Goal: Share content: Share content

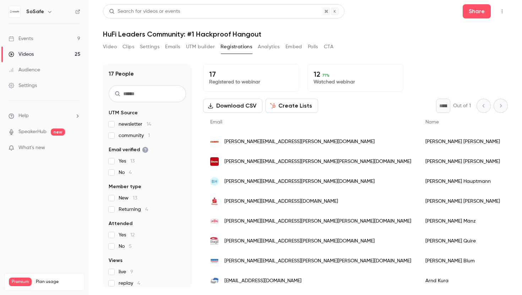
scroll to position [83, 0]
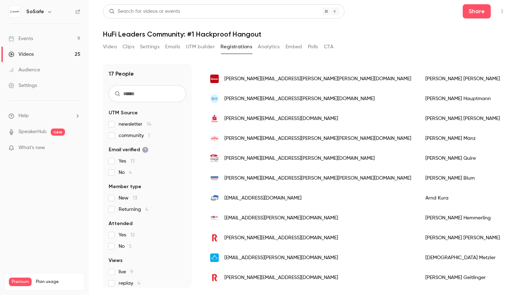
click at [114, 48] on button "Video" at bounding box center [110, 46] width 14 height 11
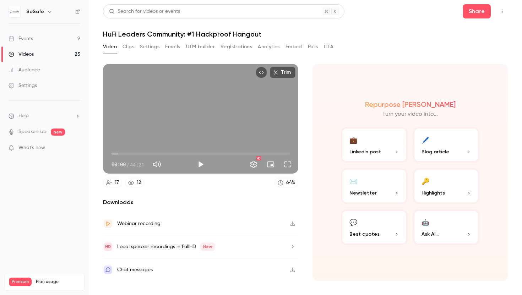
click at [504, 8] on button "Top Bar Actions" at bounding box center [502, 11] width 11 height 11
click at [370, 62] on div at bounding box center [261, 147] width 522 height 295
click at [238, 247] on div "Local speaker recordings in FullHD New" at bounding box center [200, 247] width 195 height 23
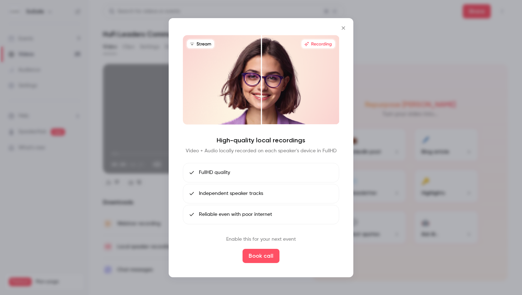
click at [341, 27] on icon "Close" at bounding box center [343, 28] width 9 height 6
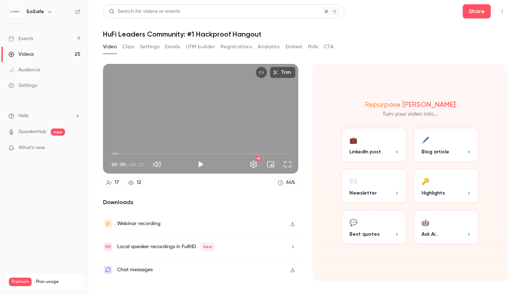
click at [204, 226] on div "Webinar recording" at bounding box center [200, 223] width 195 height 23
click at [221, 47] on button "Registrations" at bounding box center [237, 46] width 32 height 11
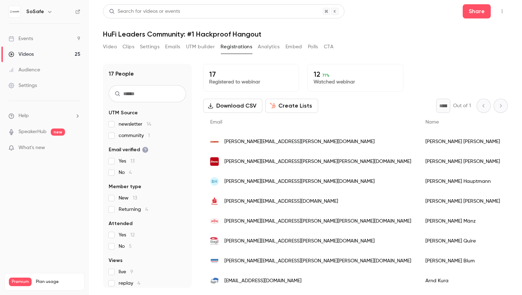
click at [267, 51] on button "Analytics" at bounding box center [269, 46] width 22 height 11
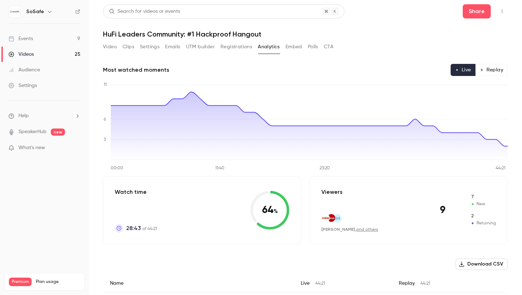
click at [287, 48] on button "Embed" at bounding box center [294, 46] width 17 height 11
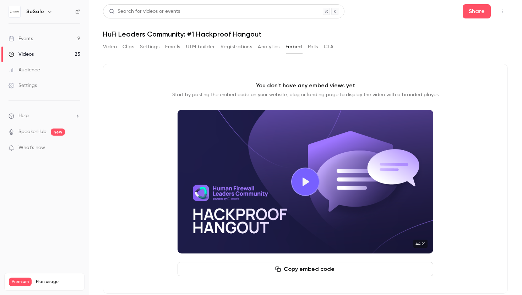
click at [311, 48] on button "Polls" at bounding box center [313, 46] width 10 height 11
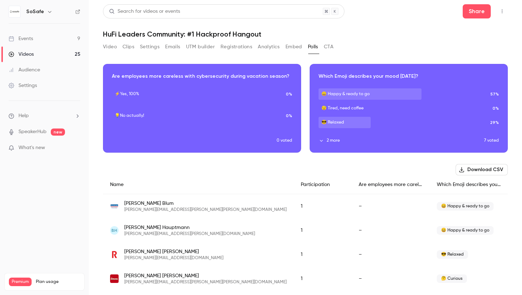
click at [329, 47] on button "CTA" at bounding box center [329, 46] width 10 height 11
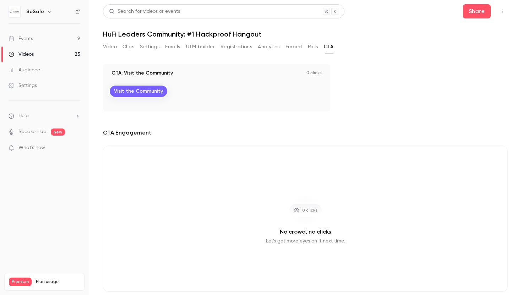
click at [204, 47] on button "UTM builder" at bounding box center [200, 46] width 29 height 11
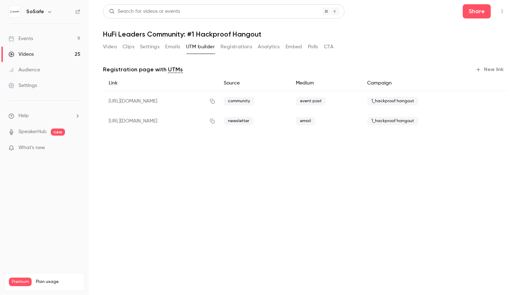
click at [171, 50] on button "Emails" at bounding box center [172, 46] width 15 height 11
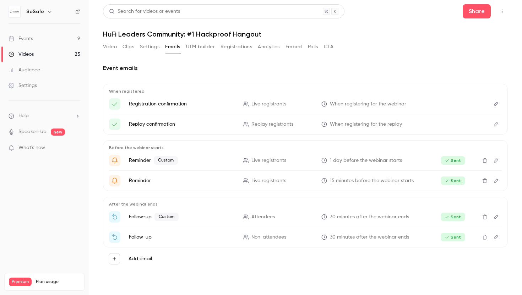
click at [155, 47] on button "Settings" at bounding box center [150, 46] width 20 height 11
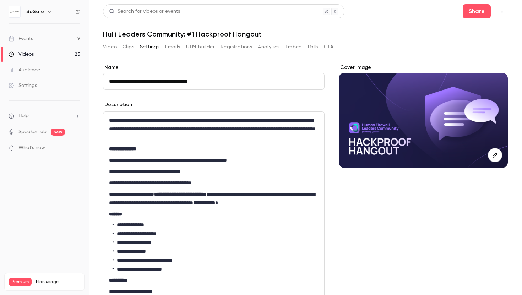
click at [131, 48] on button "Clips" at bounding box center [129, 46] width 12 height 11
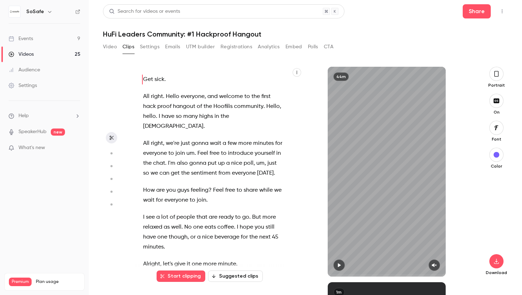
click at [109, 48] on button "Video" at bounding box center [110, 46] width 14 height 11
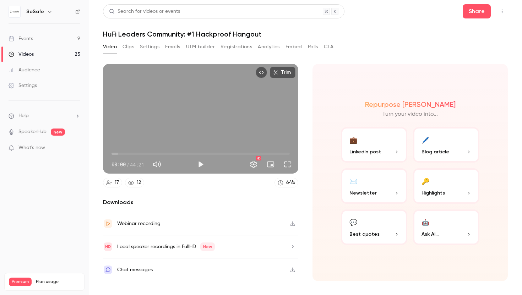
click at [131, 47] on button "Clips" at bounding box center [129, 46] width 12 height 11
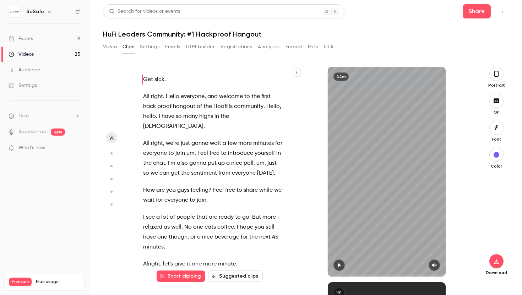
click at [173, 48] on button "Emails" at bounding box center [172, 46] width 15 height 11
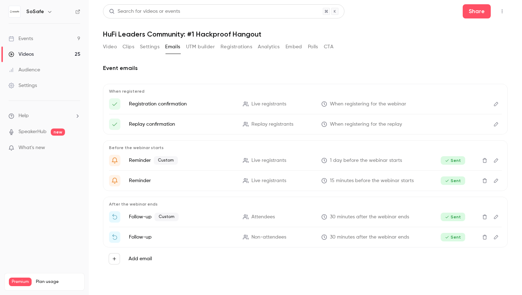
click at [154, 48] on button "Settings" at bounding box center [150, 46] width 20 height 11
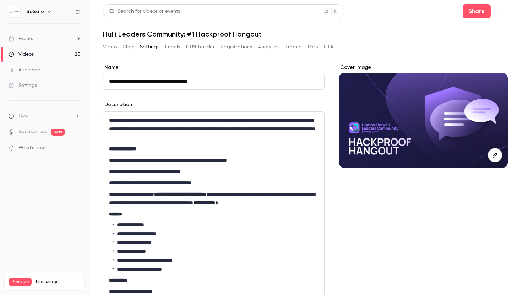
click at [209, 49] on button "UTM builder" at bounding box center [200, 46] width 29 height 11
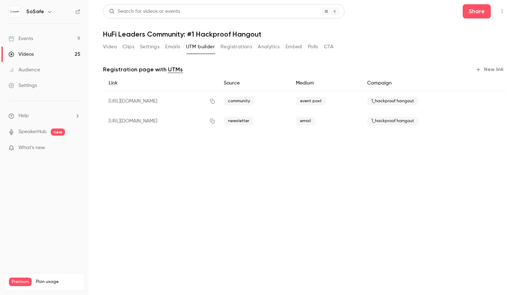
click at [233, 48] on button "Registrations" at bounding box center [237, 46] width 32 height 11
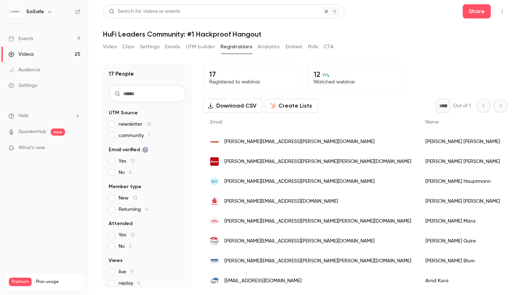
click at [265, 48] on button "Analytics" at bounding box center [269, 46] width 22 height 11
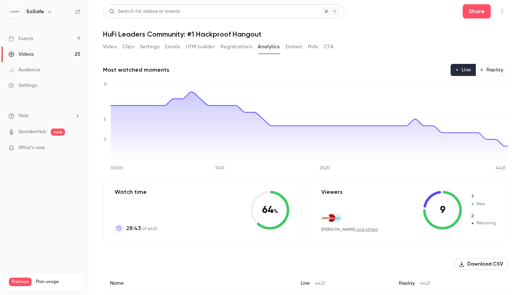
click at [498, 72] on button "Replay" at bounding box center [492, 70] width 32 height 12
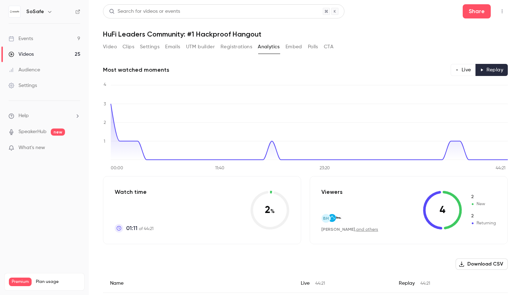
click at [301, 49] on button "Embed" at bounding box center [294, 46] width 17 height 11
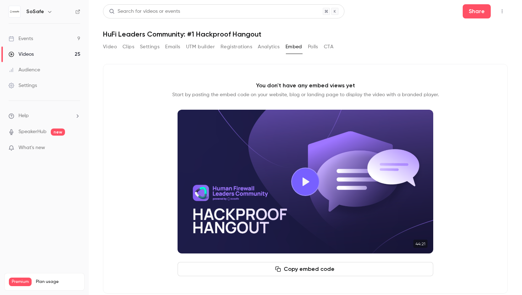
scroll to position [10, 0]
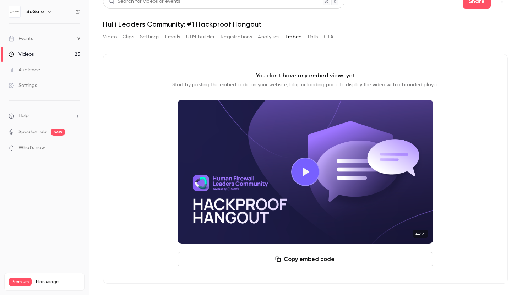
click at [298, 261] on button "Copy embed code" at bounding box center [306, 259] width 256 height 14
click at [313, 37] on button "Polls" at bounding box center [313, 36] width 10 height 11
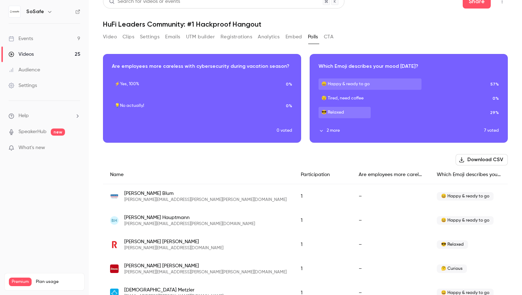
click at [332, 37] on button "CTA" at bounding box center [329, 36] width 10 height 11
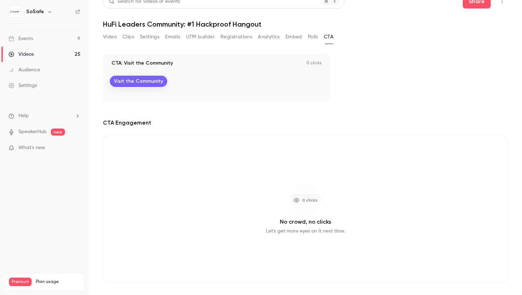
click at [110, 39] on button "Video" at bounding box center [110, 36] width 14 height 11
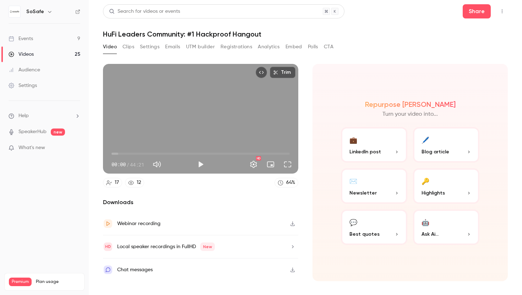
click at [128, 48] on button "Clips" at bounding box center [129, 46] width 12 height 11
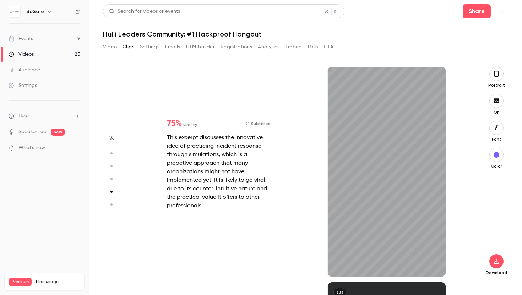
scroll to position [1067, 0]
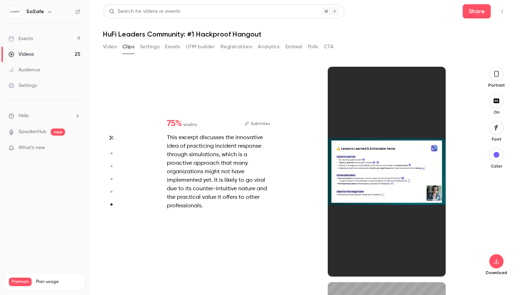
type input "*"
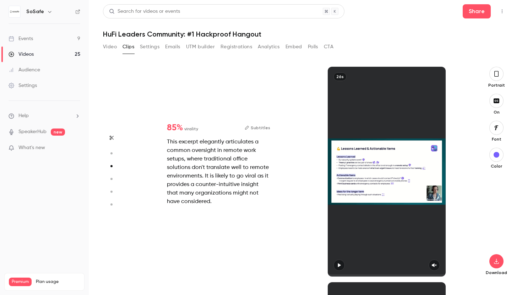
scroll to position [431, 0]
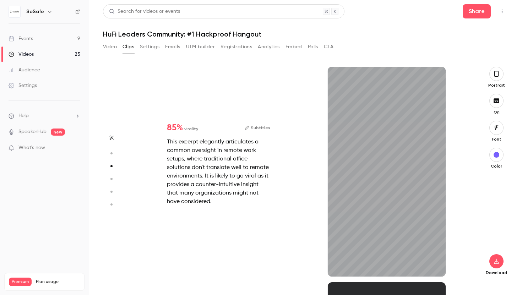
click at [504, 11] on icon "Top Bar Actions" at bounding box center [503, 11] width 6 height 5
click at [477, 10] on div at bounding box center [261, 147] width 522 height 295
click at [475, 10] on button "Share" at bounding box center [477, 11] width 28 height 14
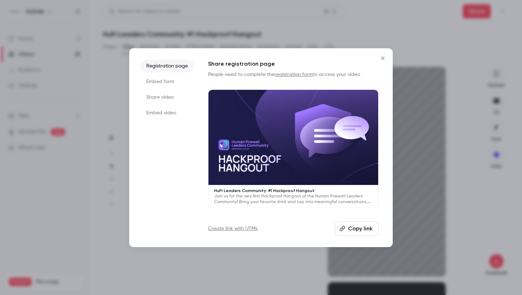
click at [168, 96] on li "Share video" at bounding box center [167, 97] width 53 height 13
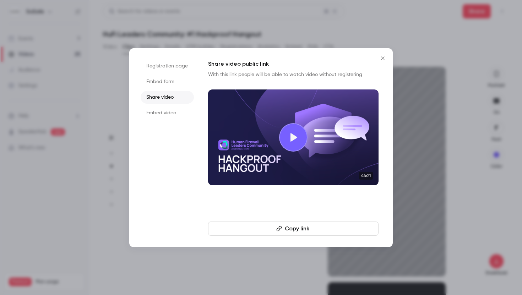
click at [288, 228] on button "Copy link" at bounding box center [293, 229] width 171 height 14
type input "****"
